Goal: Task Accomplishment & Management: Manage account settings

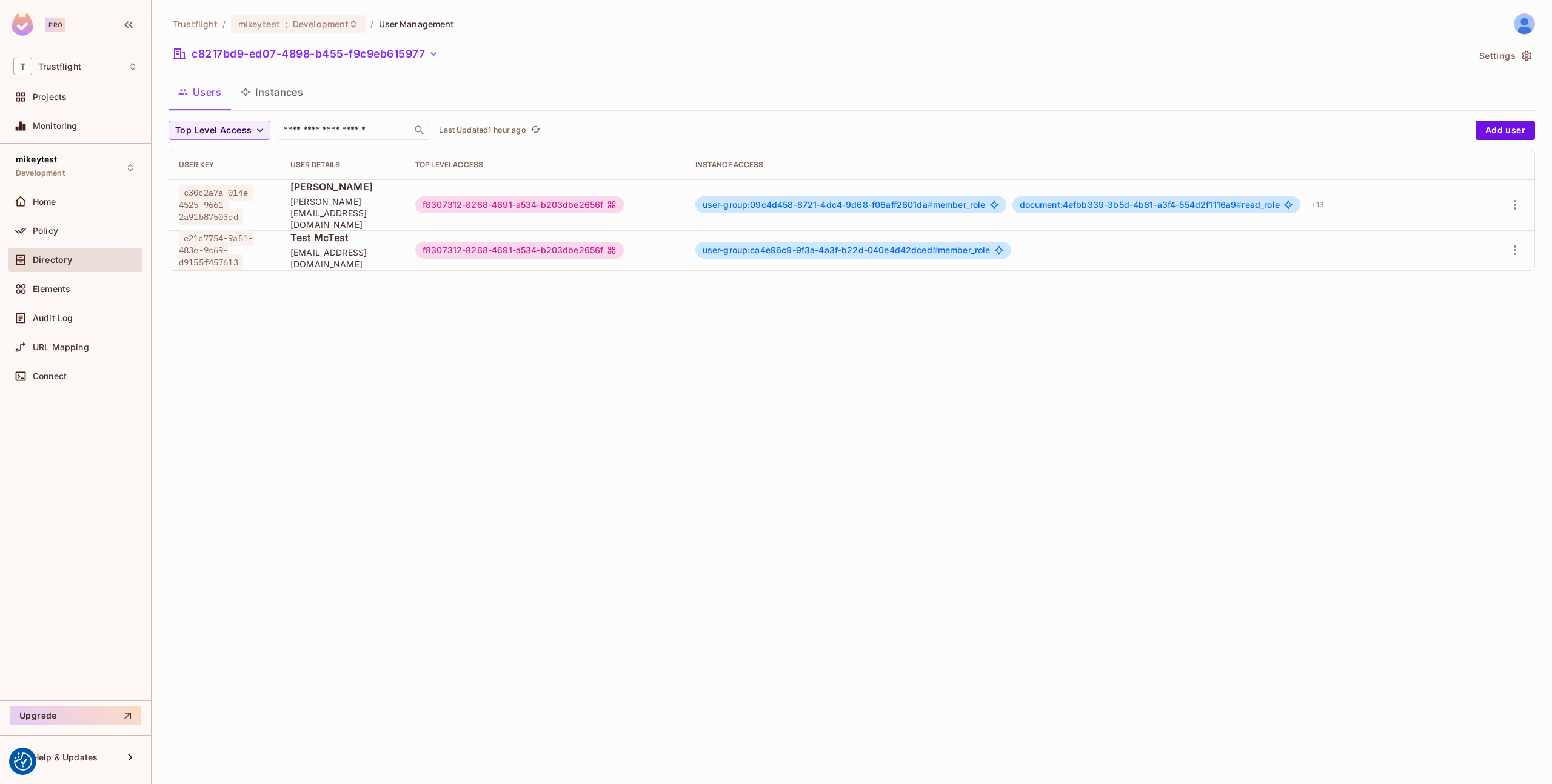
click at [851, 95] on div "Users Instances" at bounding box center [852, 93] width 1366 height 31
click at [1514, 200] on icon "button" at bounding box center [1515, 205] width 3 height 10
click at [1444, 253] on div "Edit Attributes" at bounding box center [1472, 254] width 60 height 12
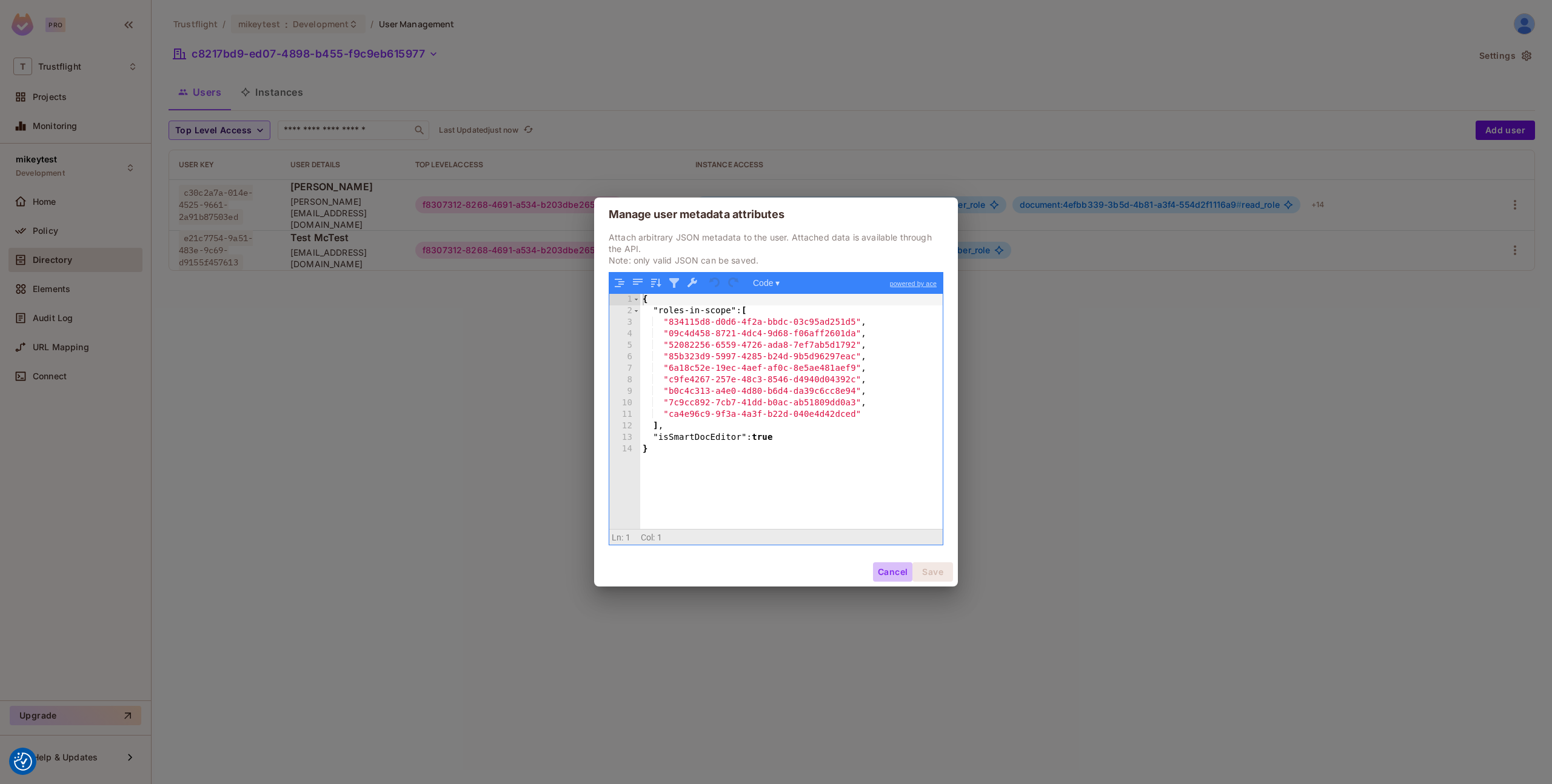
click at [897, 577] on button "Cancel" at bounding box center [892, 572] width 39 height 19
